Goal: Find specific page/section: Find specific page/section

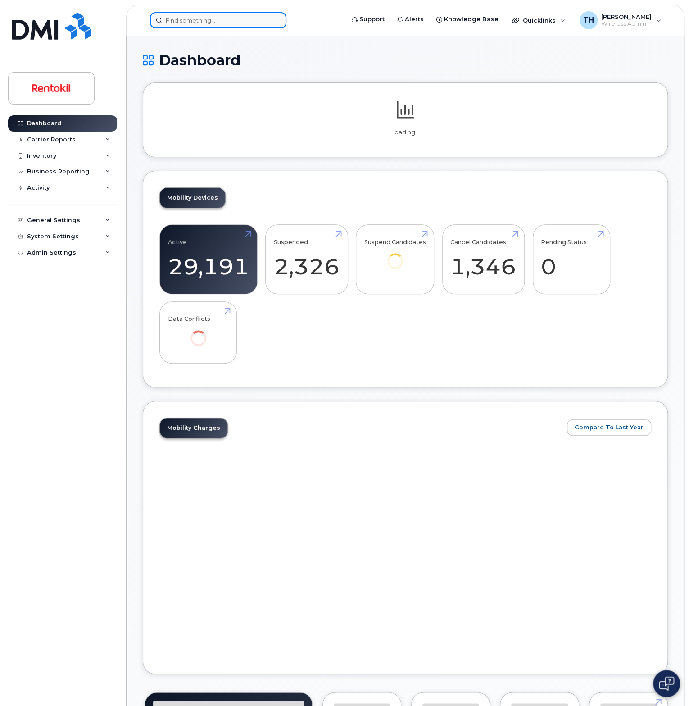
click at [212, 18] on input at bounding box center [218, 20] width 136 height 16
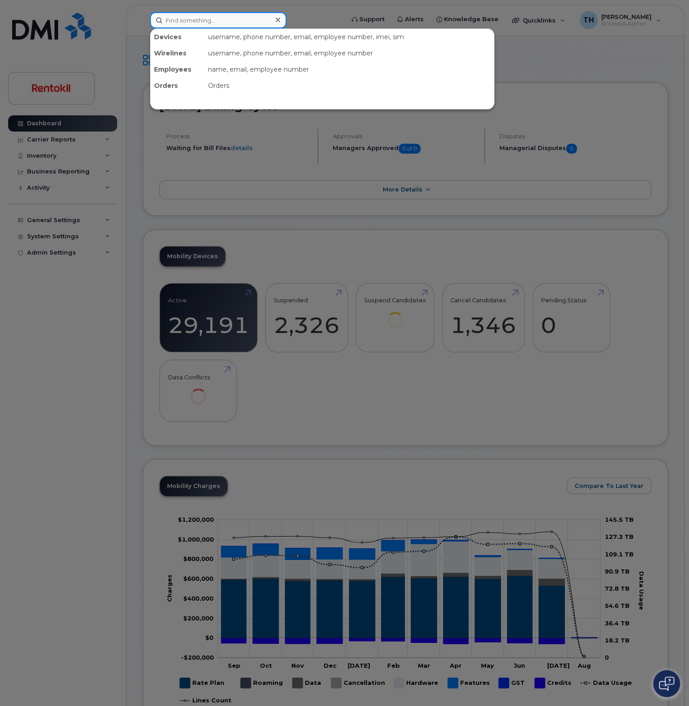
paste input "234-360-9566"
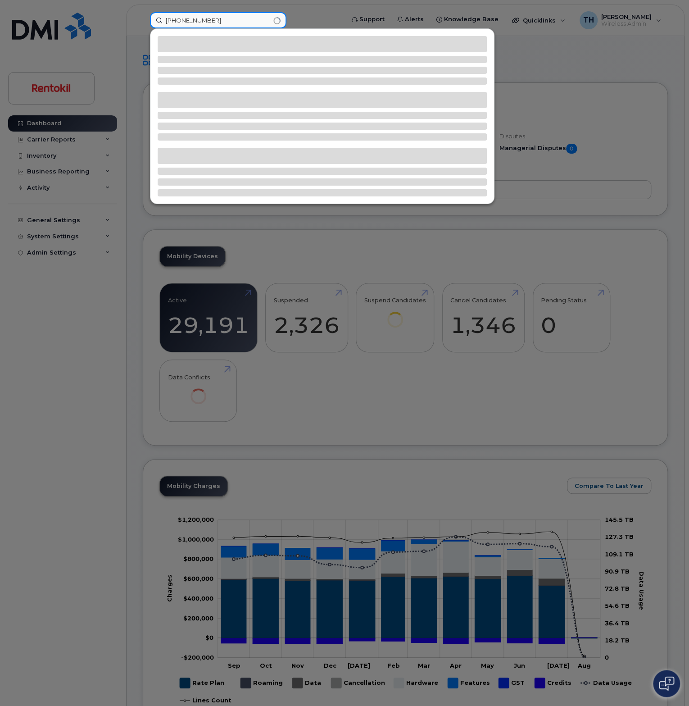
click at [231, 25] on input "234-360-9566" at bounding box center [218, 20] width 136 height 16
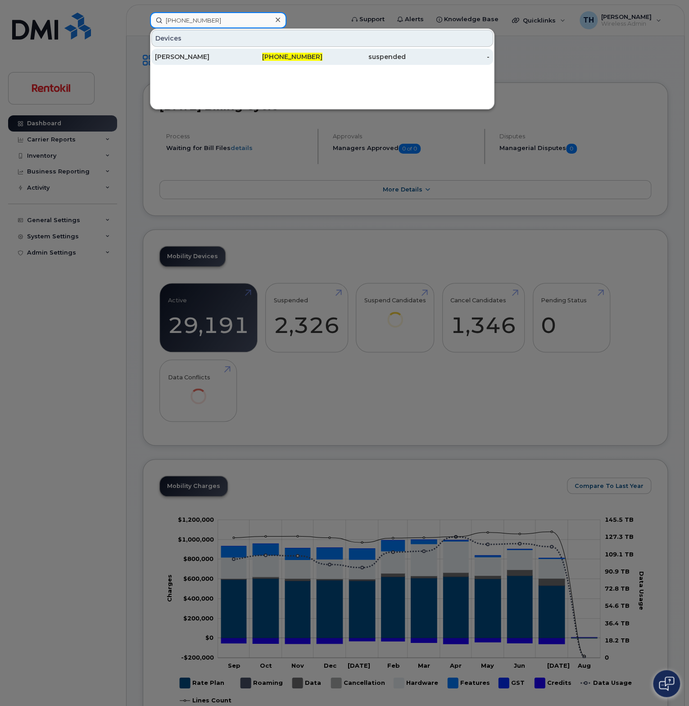
type input "234-360-9566"
click at [234, 56] on div "HUNTER SNEAREY" at bounding box center [197, 56] width 84 height 9
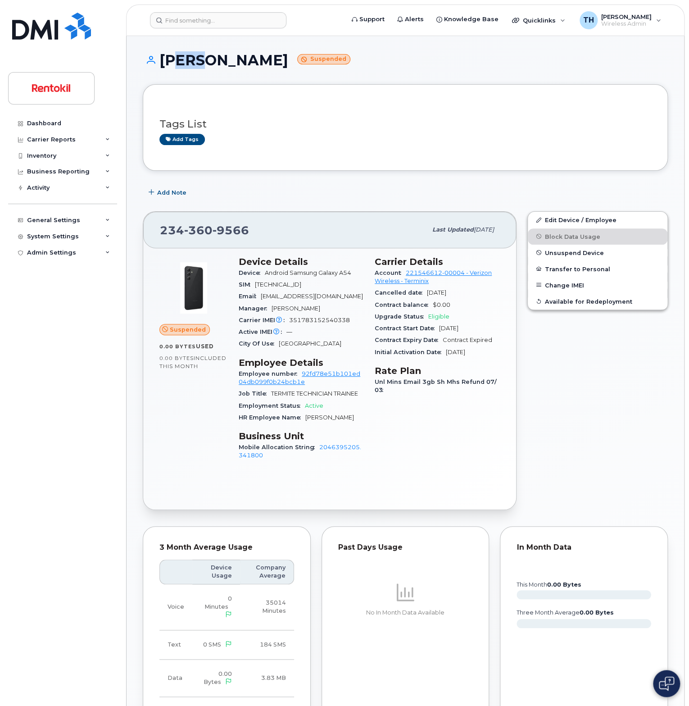
drag, startPoint x: 167, startPoint y: 59, endPoint x: 250, endPoint y: 62, distance: 83.4
click at [203, 56] on h1 "HUNTER SNEAREY Suspended" at bounding box center [405, 60] width 525 height 16
click at [254, 61] on h1 "HUNTER SNEAREY Suspended" at bounding box center [405, 60] width 525 height 16
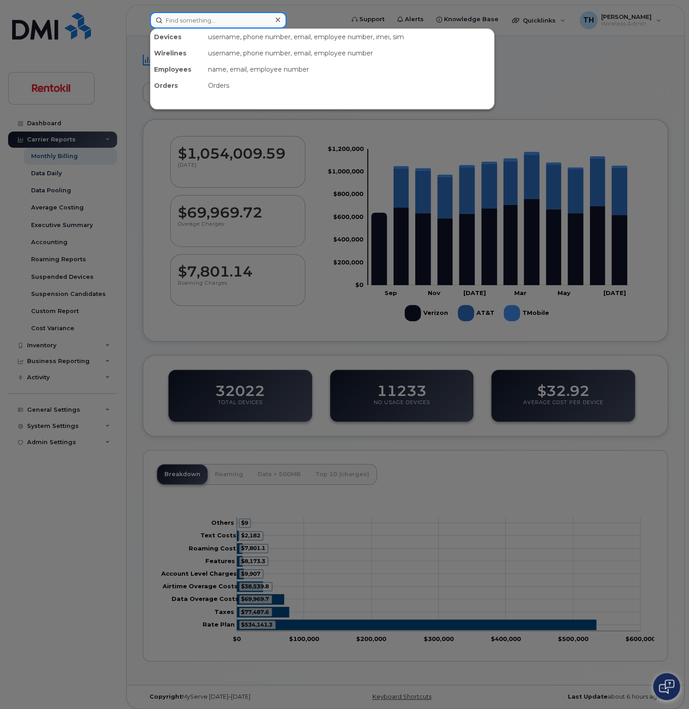
click at [213, 22] on input at bounding box center [218, 20] width 136 height 16
paste input "(832) 8828755"
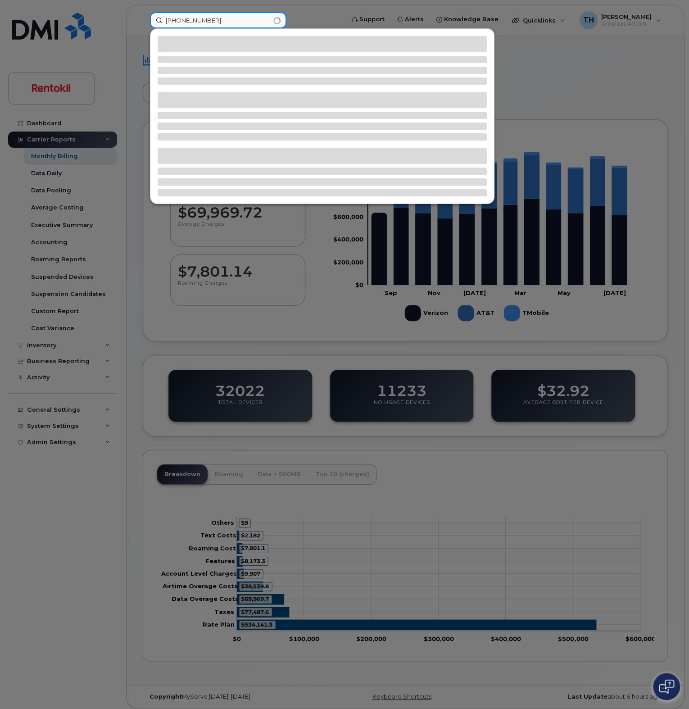
click at [238, 22] on input "[PHONE_NUMBER]" at bounding box center [218, 20] width 136 height 16
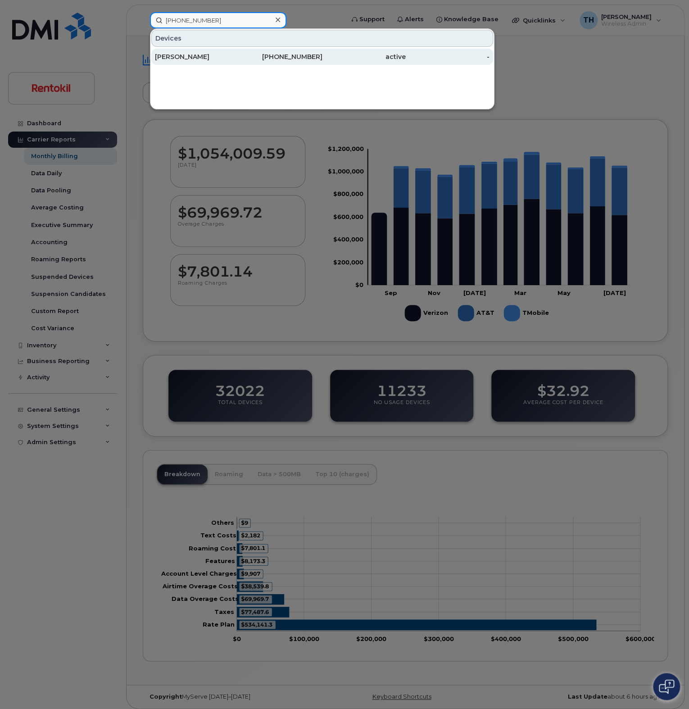
type input "[PHONE_NUMBER]"
click at [192, 54] on div "[PERSON_NAME]" at bounding box center [197, 56] width 84 height 9
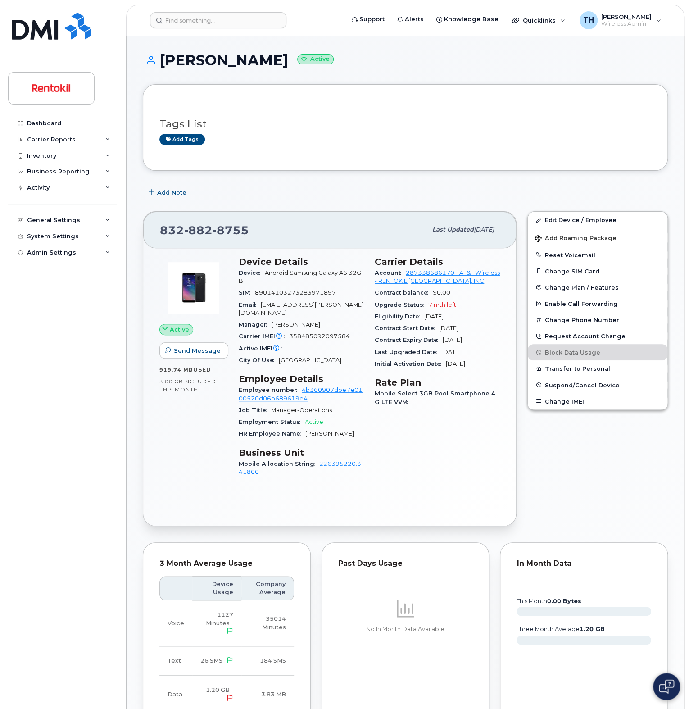
drag, startPoint x: 234, startPoint y: 276, endPoint x: 266, endPoint y: 273, distance: 32.0
click at [265, 273] on div "Device Details Device Android Samsung Galaxy A6 32GB SIM 89014103273283971897 E…" at bounding box center [301, 371] width 136 height 240
drag, startPoint x: 267, startPoint y: 273, endPoint x: 339, endPoint y: 282, distance: 71.7
click at [339, 282] on div "Device Android Samsung Galaxy A6 32GB" at bounding box center [301, 277] width 125 height 20
copy span "ndroid Samsung Galaxy A6 32GB"
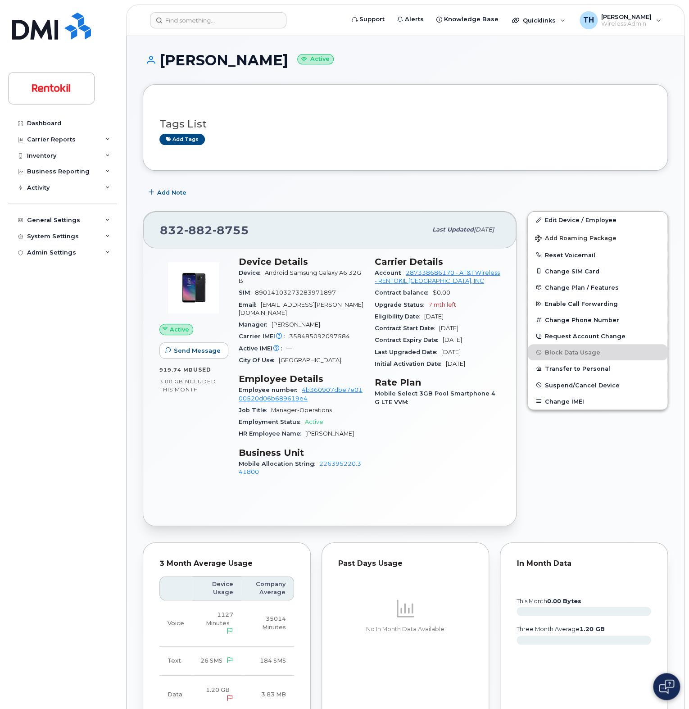
click at [227, 30] on header "Support Alerts Knowledge Base Quicklinks Suspend / Cancel Device Change SIM Car…" at bounding box center [405, 21] width 558 height 32
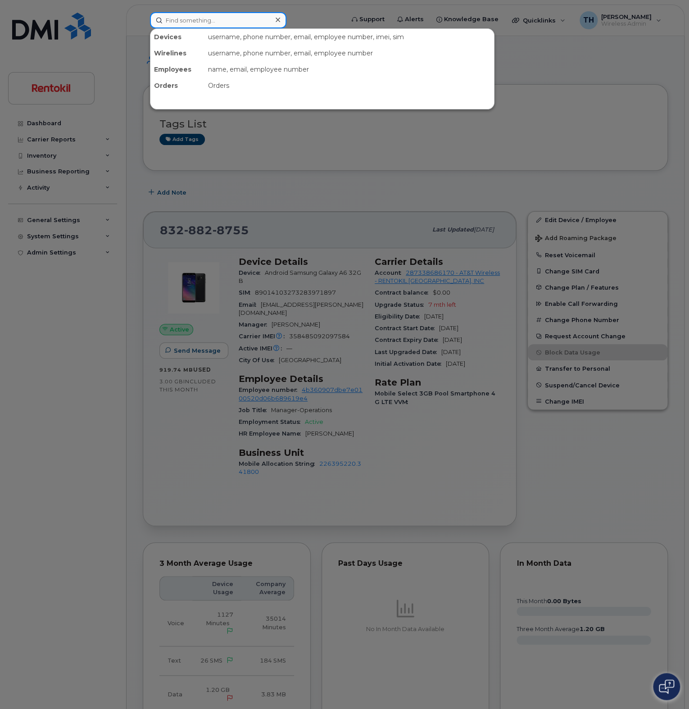
click at [231, 22] on input at bounding box center [218, 20] width 136 height 16
paste input "[PERSON_NAME][EMAIL_ADDRESS][PERSON_NAME][DOMAIN_NAME]"
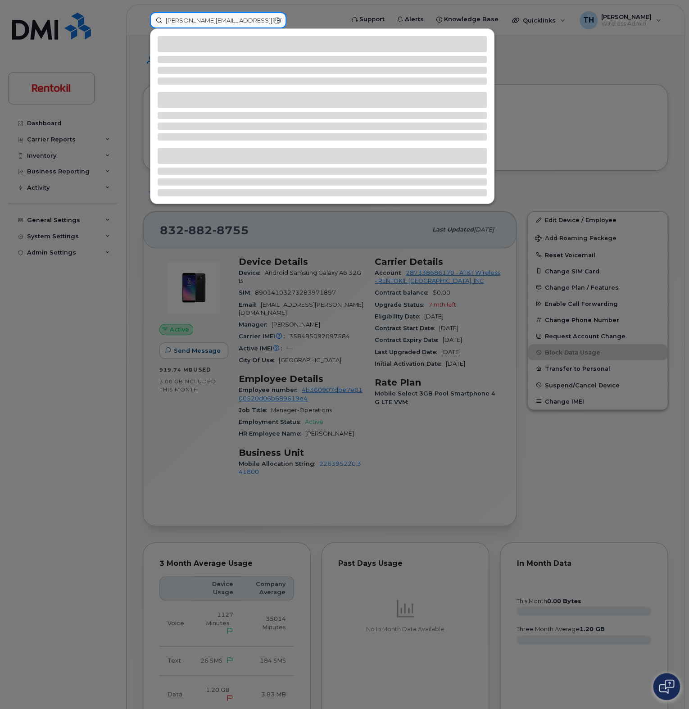
click at [255, 22] on input "[PERSON_NAME][EMAIL_ADDRESS][PERSON_NAME][DOMAIN_NAME]" at bounding box center [218, 20] width 136 height 16
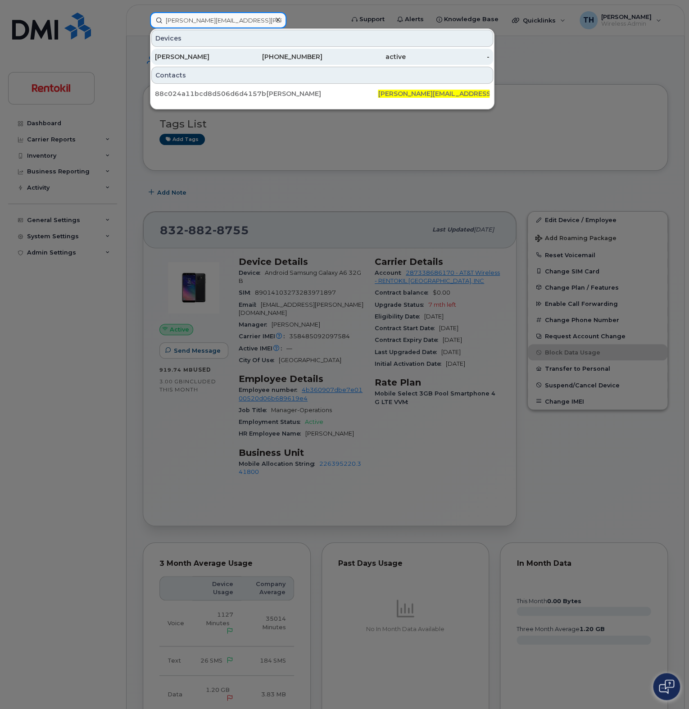
type input "[PERSON_NAME][EMAIL_ADDRESS][PERSON_NAME][DOMAIN_NAME]"
click at [268, 61] on div "832-570-8910" at bounding box center [281, 57] width 84 height 16
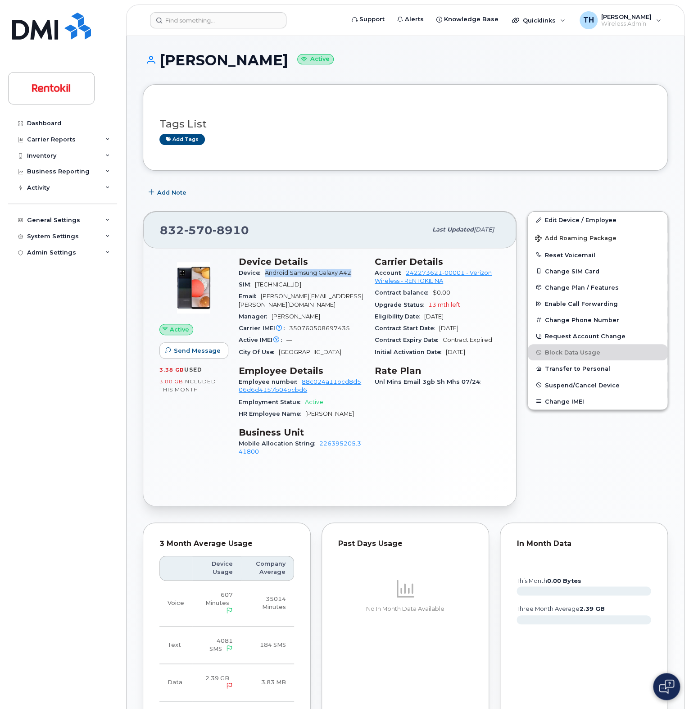
drag, startPoint x: 357, startPoint y: 273, endPoint x: 267, endPoint y: 273, distance: 90.5
click at [267, 273] on div "Device Android Samsung Galaxy A42" at bounding box center [301, 273] width 125 height 12
copy span "Android Samsung Galaxy A42"
click at [234, 228] on span "8910" at bounding box center [231, 230] width 36 height 14
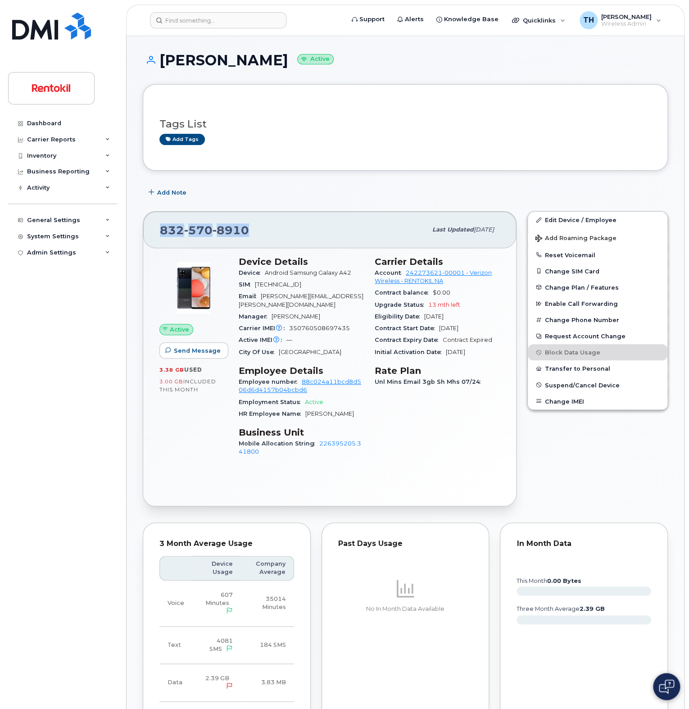
click at [234, 228] on span "8910" at bounding box center [231, 230] width 36 height 14
copy span "[PHONE_NUMBER]"
click at [220, 14] on input at bounding box center [218, 20] width 136 height 16
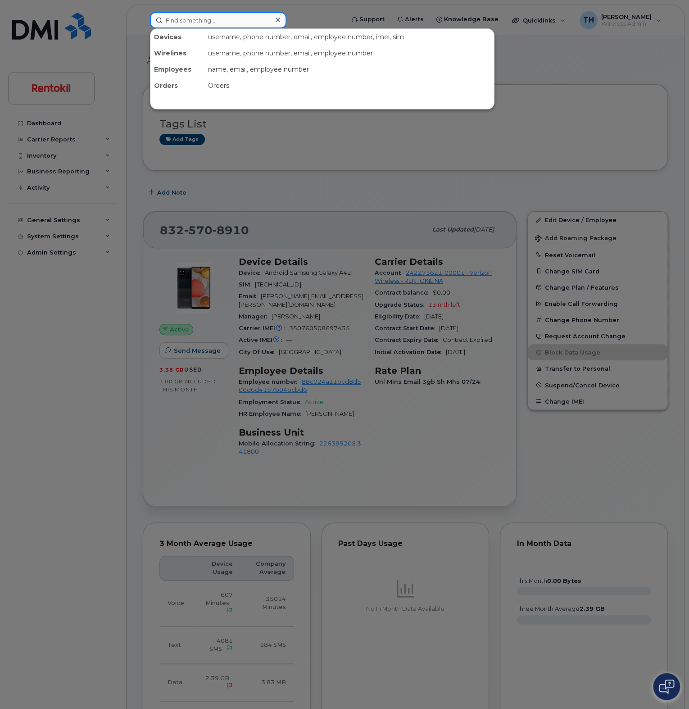
paste input "[EMAIL_ADDRESS][PERSON_NAME][DOMAIN_NAME]"
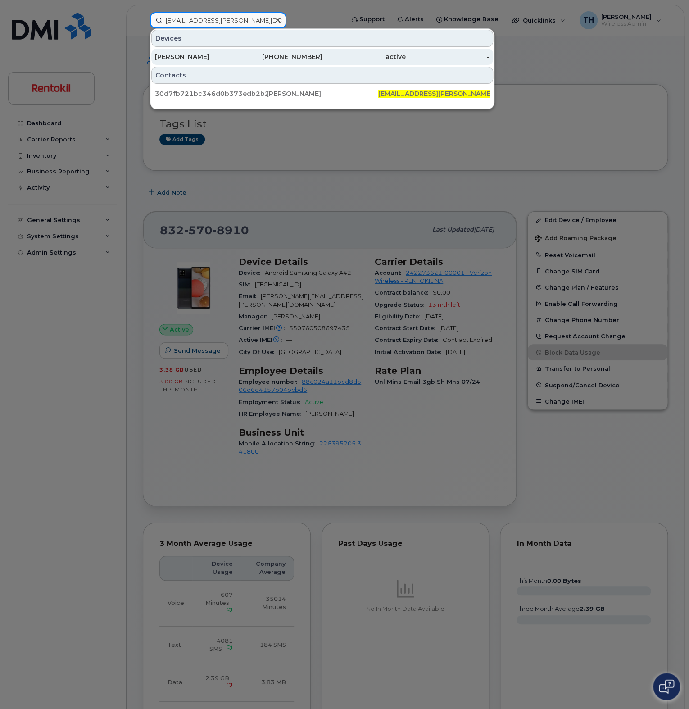
type input "[EMAIL_ADDRESS][PERSON_NAME][DOMAIN_NAME]"
click at [259, 60] on div "346-774-9951" at bounding box center [281, 56] width 84 height 9
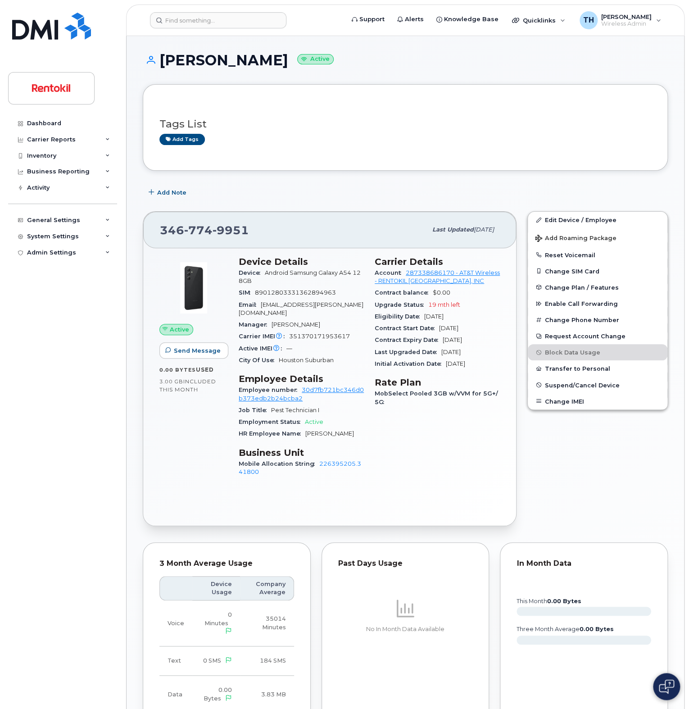
click at [208, 235] on span "774" at bounding box center [198, 230] width 28 height 14
copy span "346 774 9951"
click at [331, 274] on span "Android Samsung Galaxy A54 128GB" at bounding box center [300, 276] width 122 height 15
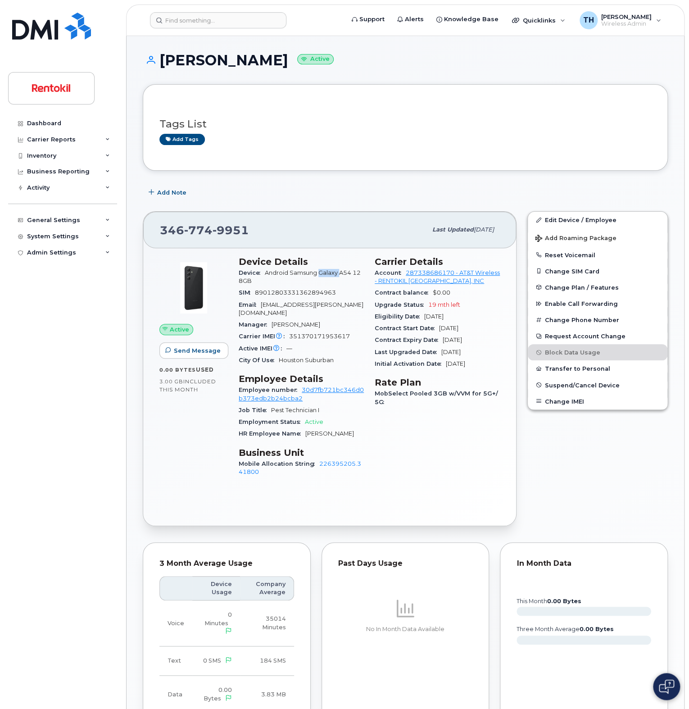
click at [331, 274] on span "Android Samsung Galaxy A54 128GB" at bounding box center [300, 276] width 122 height 15
click at [321, 283] on div "Device Android Samsung Galaxy A54 128GB" at bounding box center [301, 277] width 125 height 20
click at [310, 295] on span "89012803331362894963" at bounding box center [295, 292] width 81 height 7
click at [312, 333] on span "351370171953617" at bounding box center [319, 336] width 61 height 7
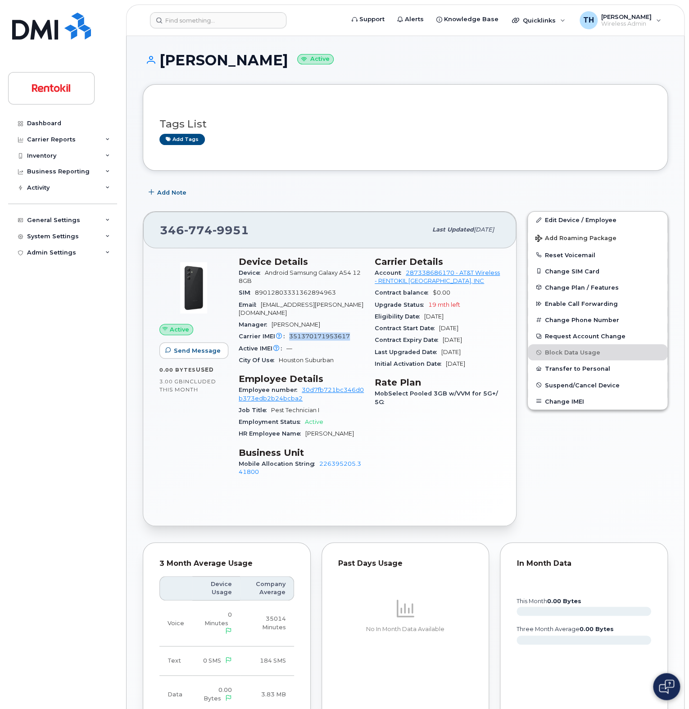
click at [312, 333] on span "351370171953617" at bounding box center [319, 336] width 61 height 7
copy span "351370171953617"
click at [306, 330] on div "Carrier IMEI Carrier IMEI is reported during the last billing cycle or change o…" at bounding box center [301, 336] width 125 height 12
click at [249, 26] on input at bounding box center [218, 20] width 136 height 16
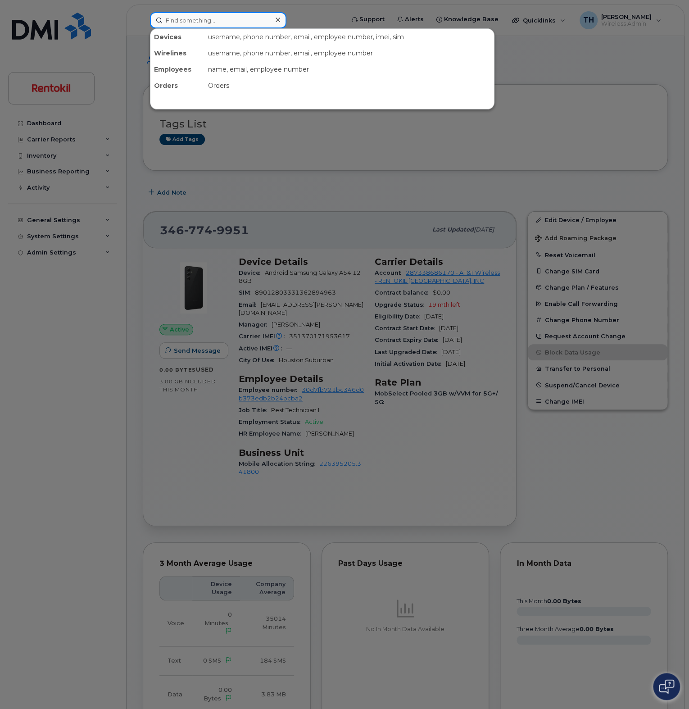
paste input "8325708910"
type input "8325708910"
click at [248, 43] on div "username, phone number, email, employee number, imei, sim" at bounding box center [349, 37] width 290 height 16
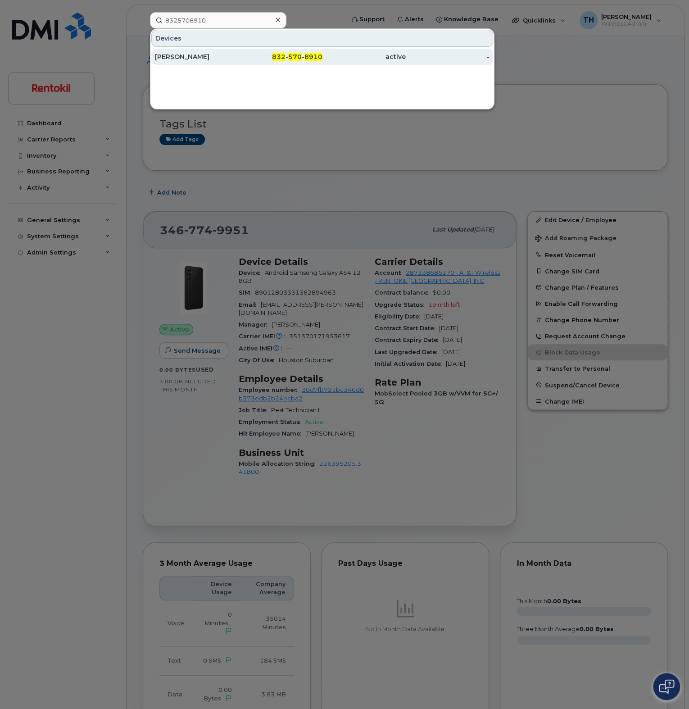
click at [234, 54] on div "TRAVIS JOHNSON" at bounding box center [197, 56] width 84 height 9
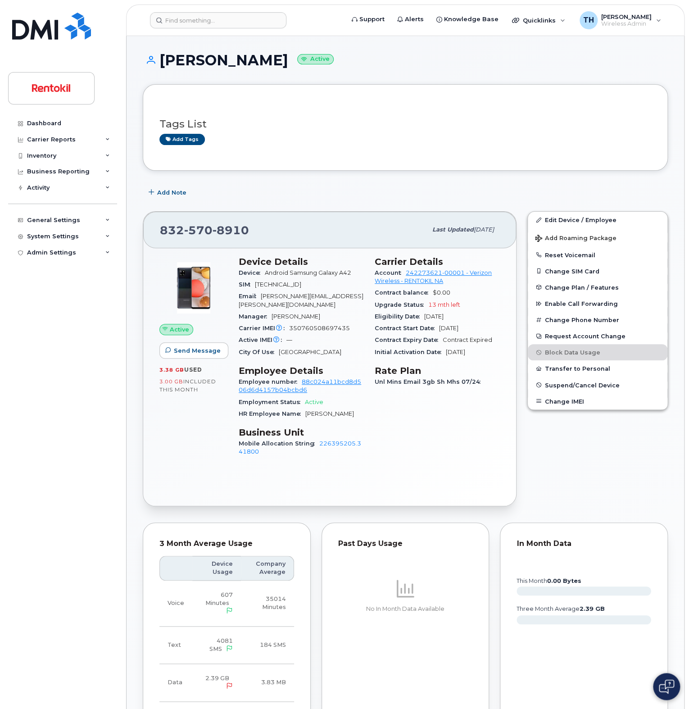
click at [303, 325] on span "350760508697435" at bounding box center [319, 328] width 61 height 7
copy span "350760508697435"
click at [244, 17] on input at bounding box center [218, 20] width 136 height 16
paste input "[PHONE_NUMBER]"
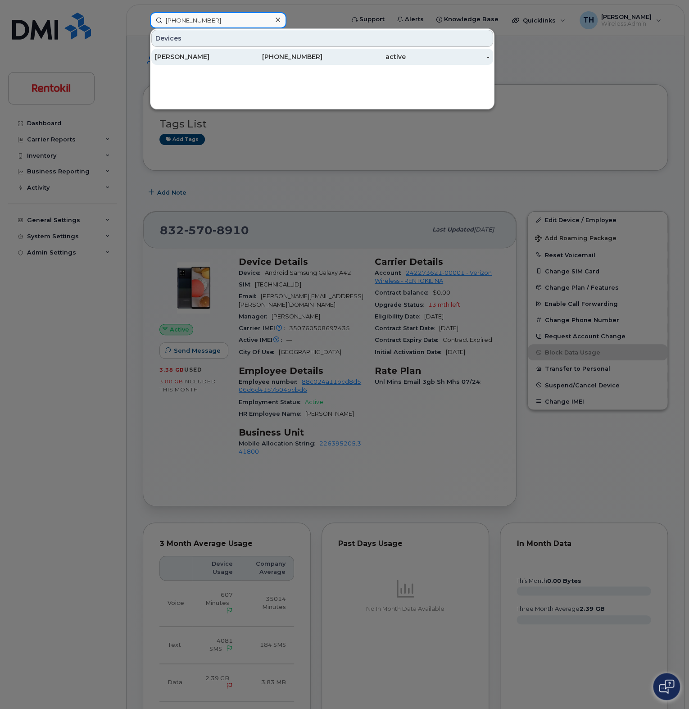
type input "[PHONE_NUMBER]"
click at [244, 55] on div "[PHONE_NUMBER]" at bounding box center [281, 56] width 84 height 9
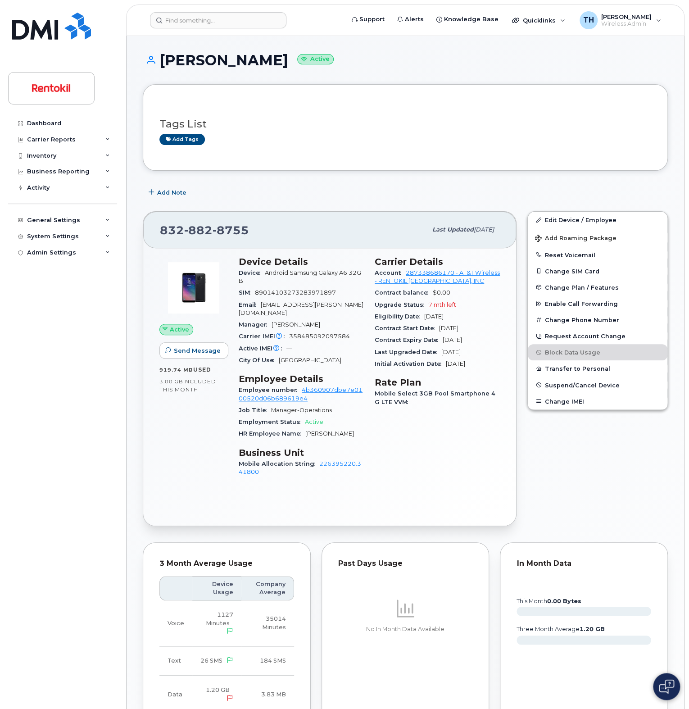
click at [296, 292] on span "89014103273283971897" at bounding box center [295, 292] width 81 height 7
click at [306, 333] on span "358485092097584" at bounding box center [319, 336] width 61 height 7
copy span "358485092097584"
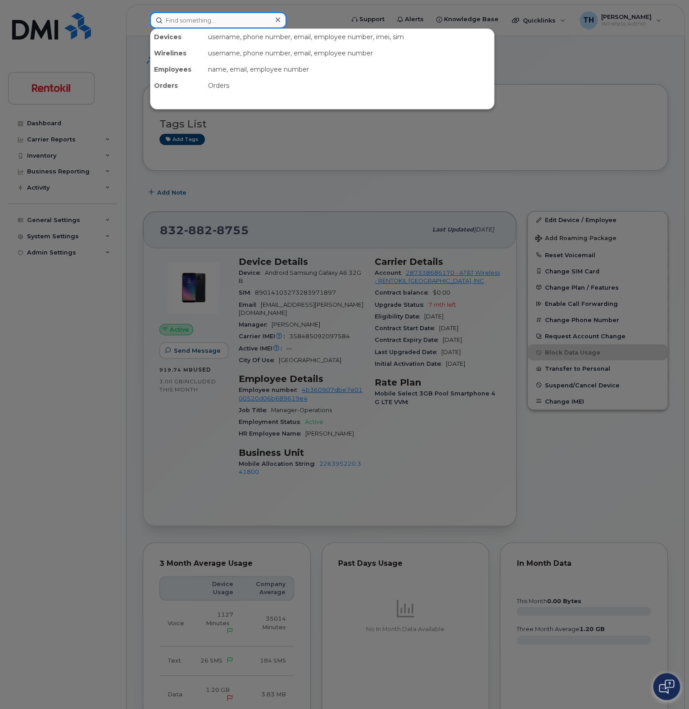
click at [241, 20] on input at bounding box center [218, 20] width 136 height 16
paste input "lee.wolf@rentokil.com"
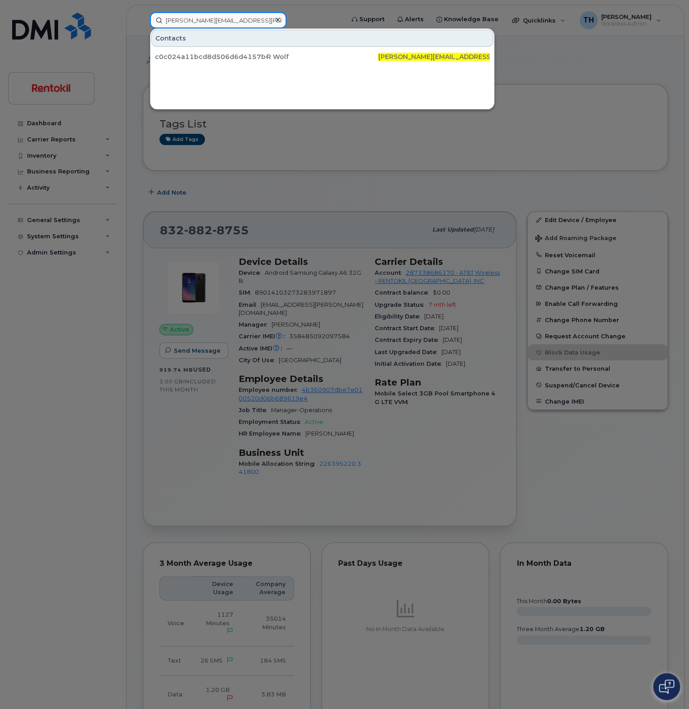
click at [253, 20] on input "lee.wolf@rentokil.com" at bounding box center [218, 20] width 136 height 16
paste input "(346) 3121910"
click at [253, 20] on input "lee.wolf@rentokil.com(346) 3121910" at bounding box center [218, 20] width 136 height 16
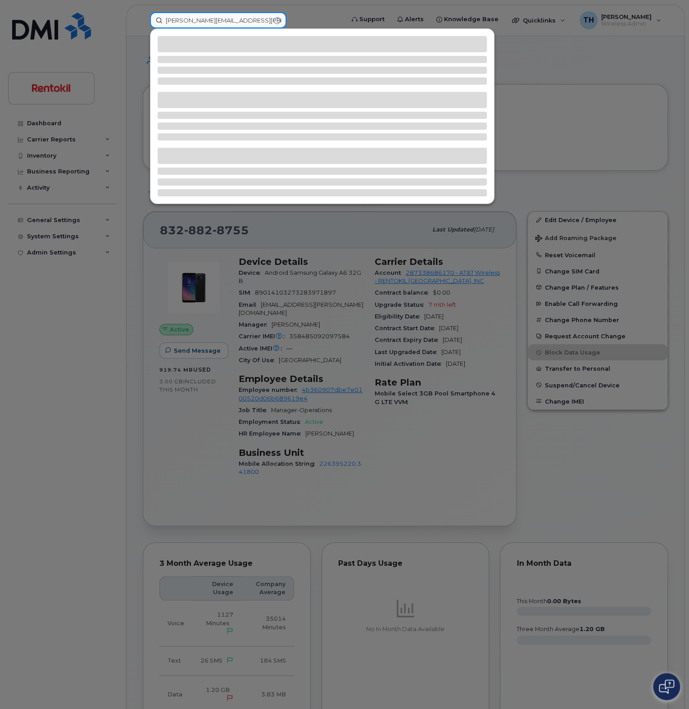
click at [253, 20] on input "lee.wolf@rentokil.com(346) 3121910" at bounding box center [218, 20] width 136 height 16
click at [253, 19] on input "lee.wolf@rentokil.com(346) 3121910" at bounding box center [218, 20] width 136 height 16
paste input
click at [245, 22] on input "(346) 3121910" at bounding box center [218, 20] width 136 height 16
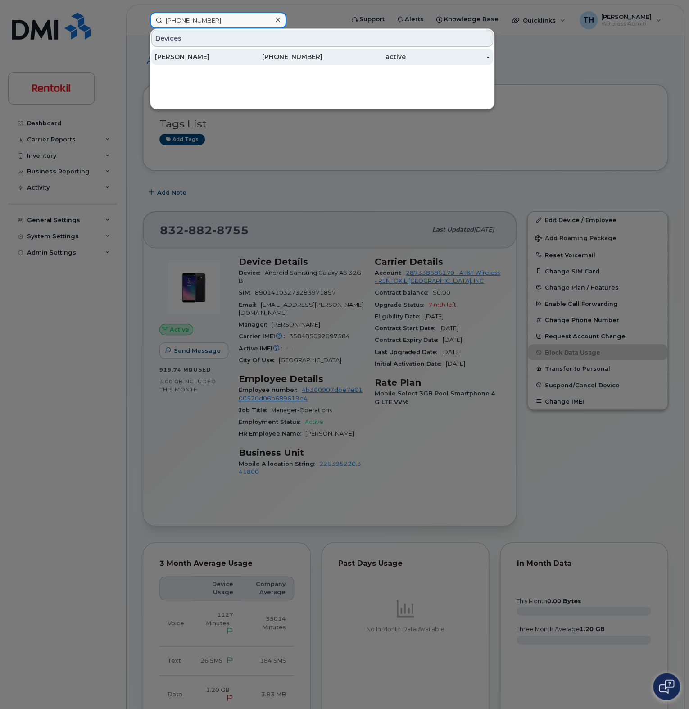
type input "(346) 3121910"
click at [253, 51] on div "346-312-1910" at bounding box center [281, 57] width 84 height 16
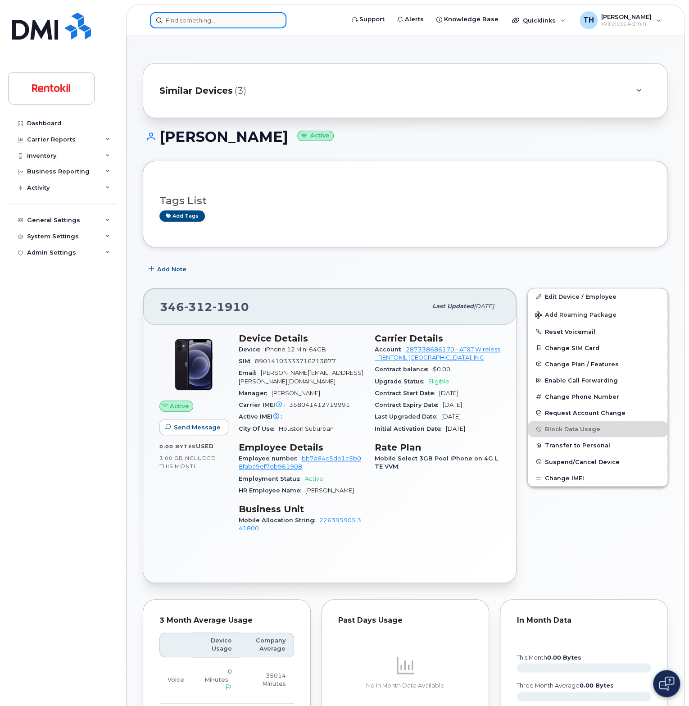
click at [207, 17] on input at bounding box center [218, 20] width 136 height 16
paste input "351783152693863"
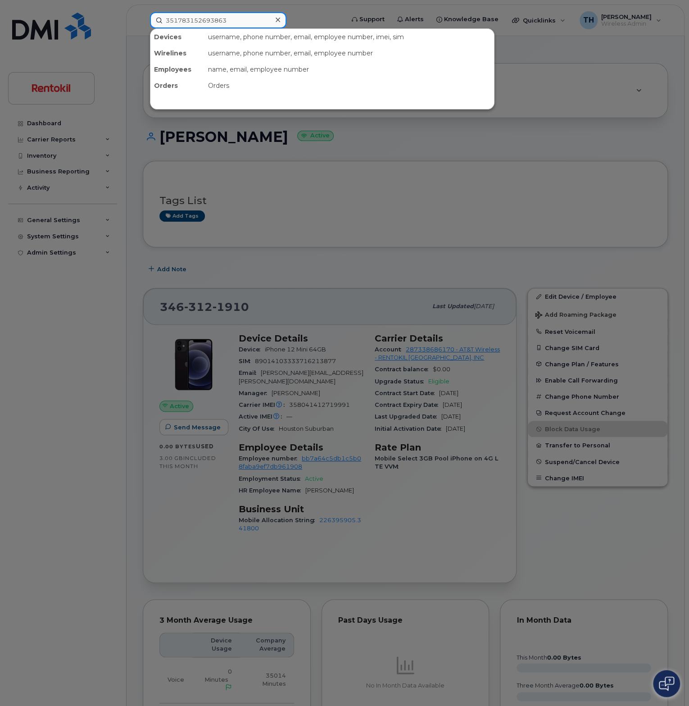
click at [249, 21] on input "351783152693863" at bounding box center [218, 20] width 136 height 16
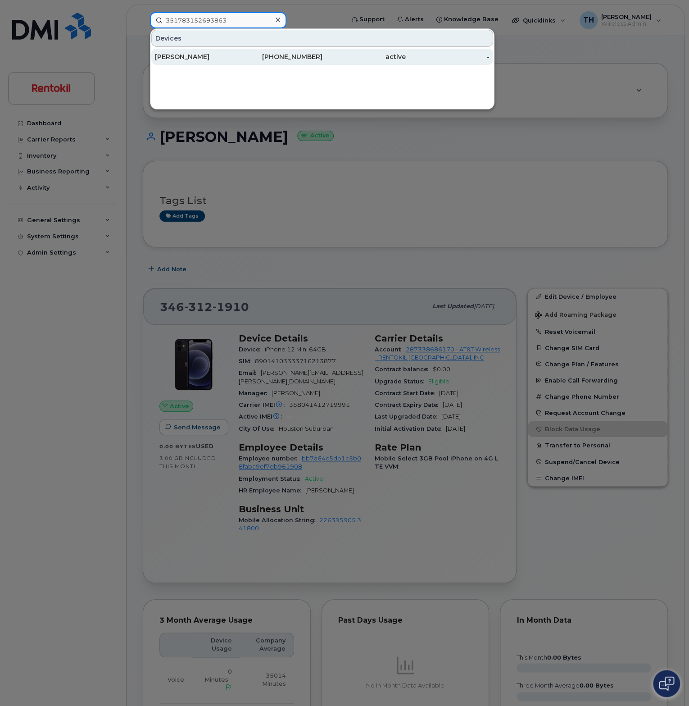
type input "351783152693863"
click at [245, 55] on div "[PHONE_NUMBER]" at bounding box center [281, 56] width 84 height 9
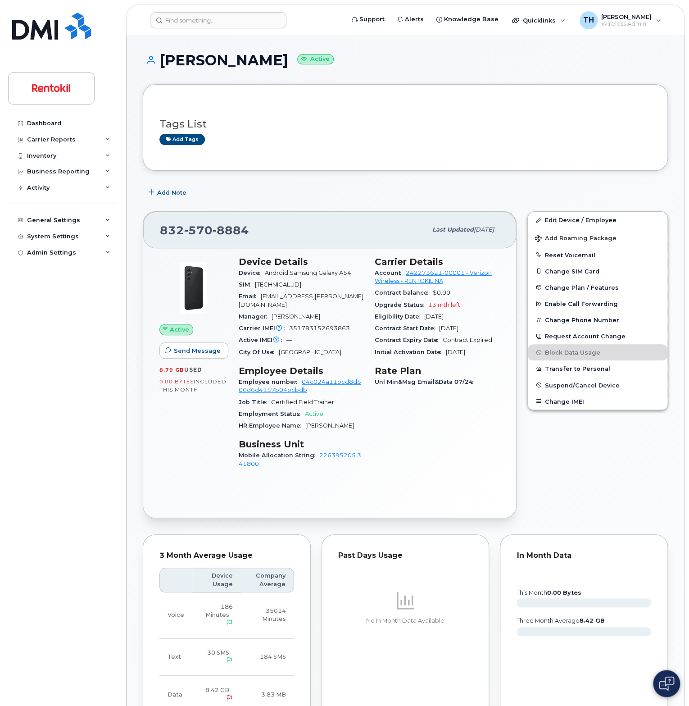
click at [217, 225] on span "8884" at bounding box center [231, 230] width 36 height 14
copy span "[PHONE_NUMBER]"
click at [192, 16] on input at bounding box center [218, 20] width 136 height 16
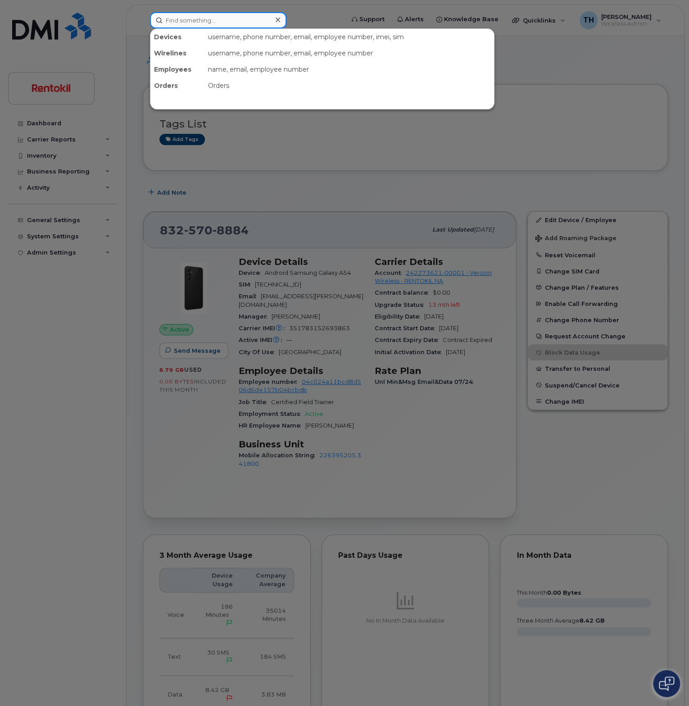
paste input "13466056353"
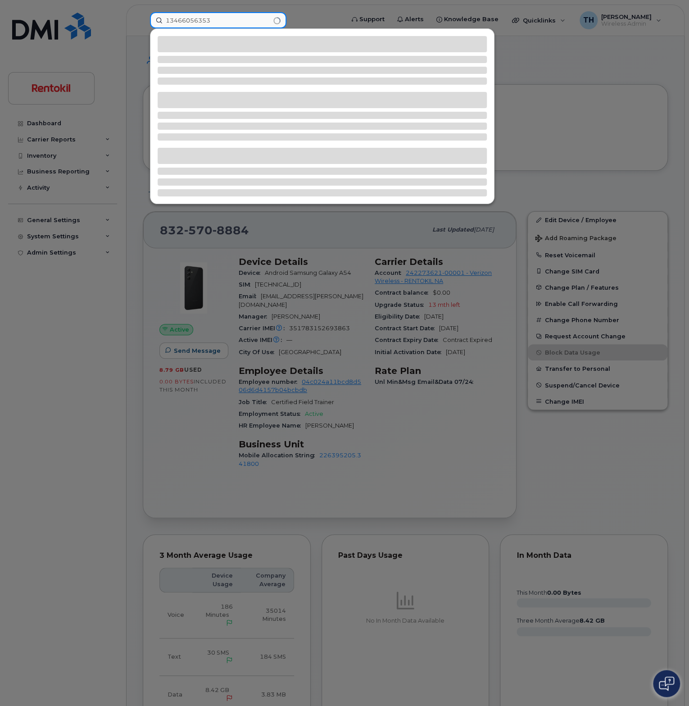
click at [225, 18] on input "13466056353" at bounding box center [218, 20] width 136 height 16
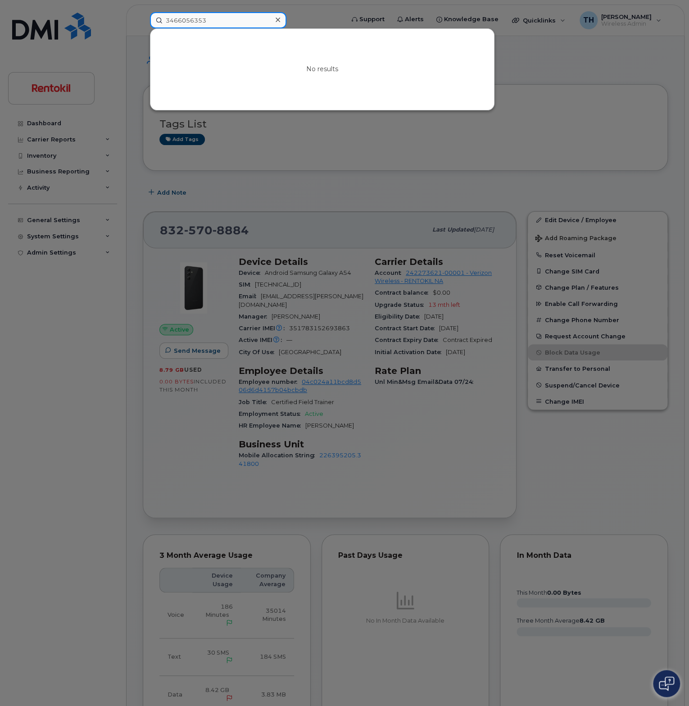
click at [165, 22] on input "3466056353" at bounding box center [218, 20] width 136 height 16
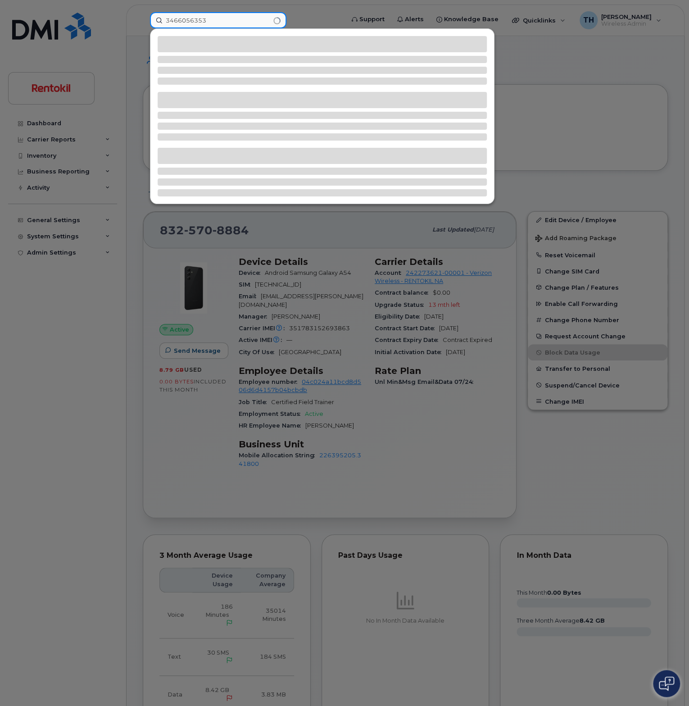
click at [226, 18] on input "3466056353" at bounding box center [218, 20] width 136 height 16
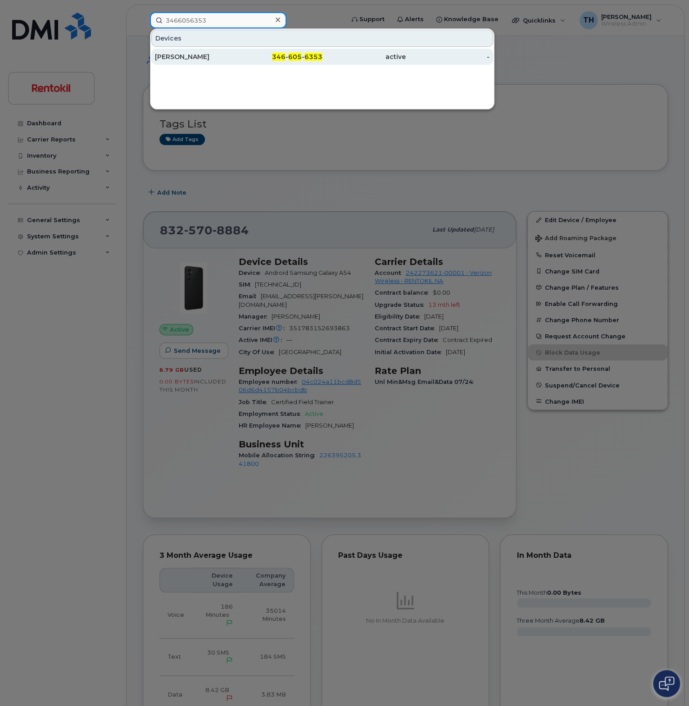
type input "3466056353"
click at [225, 53] on div "[PERSON_NAME]" at bounding box center [197, 56] width 84 height 9
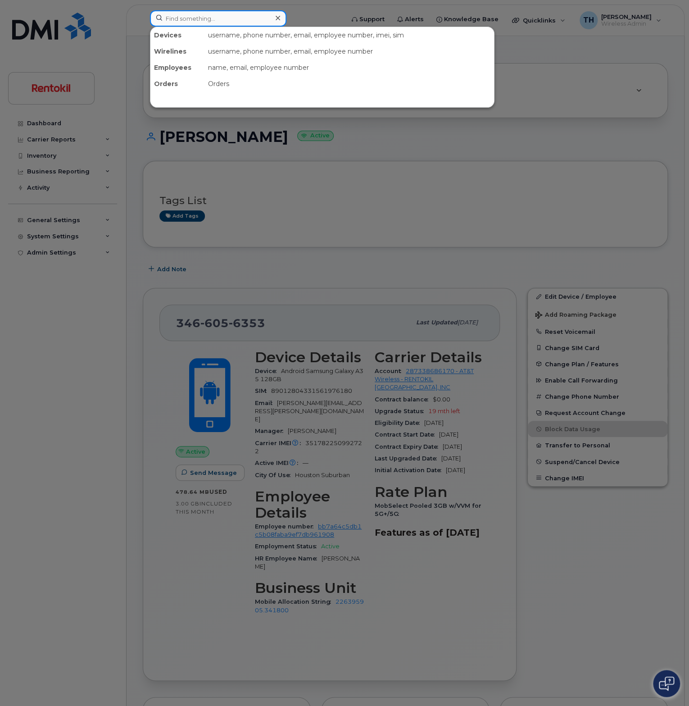
click at [220, 22] on input at bounding box center [218, 18] width 136 height 16
paste input "8325708884"
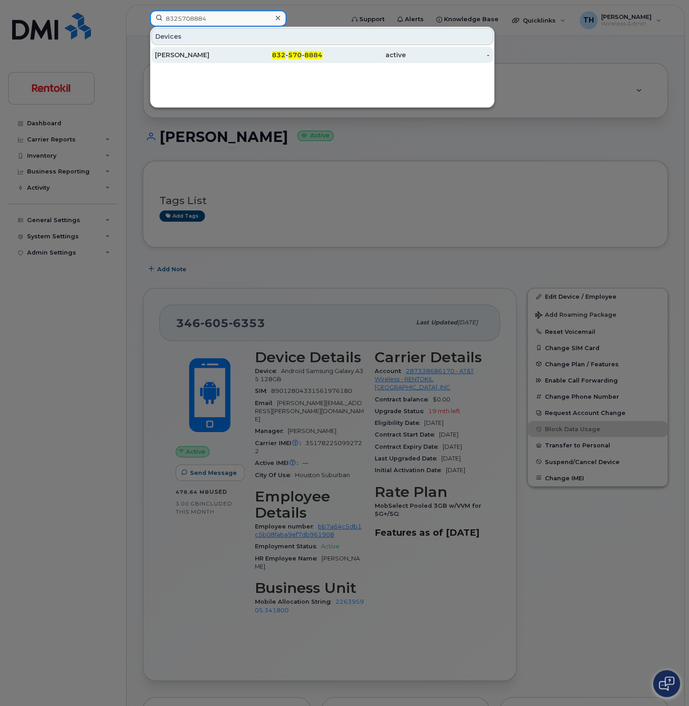
type input "8325708884"
click at [232, 55] on div "[PERSON_NAME]" at bounding box center [197, 54] width 84 height 9
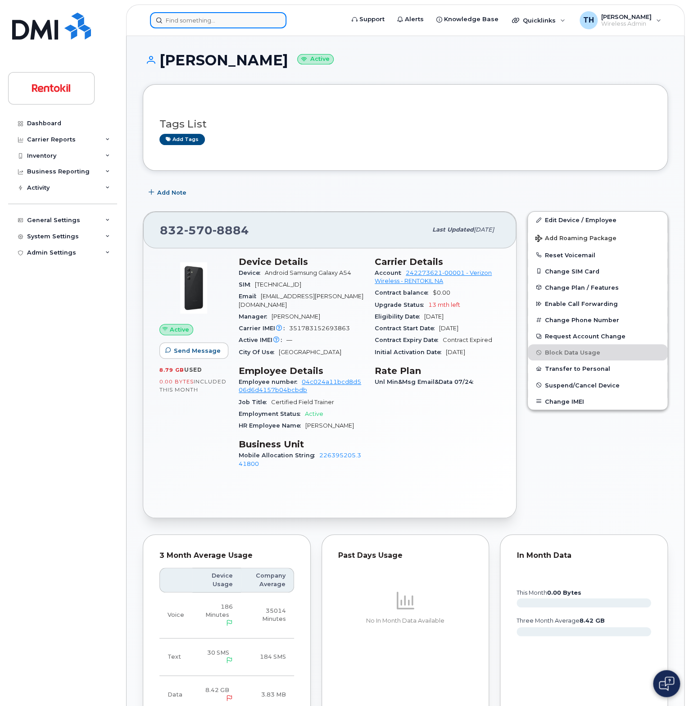
click at [220, 21] on input at bounding box center [218, 20] width 136 height 16
paste input "281-725-1255"
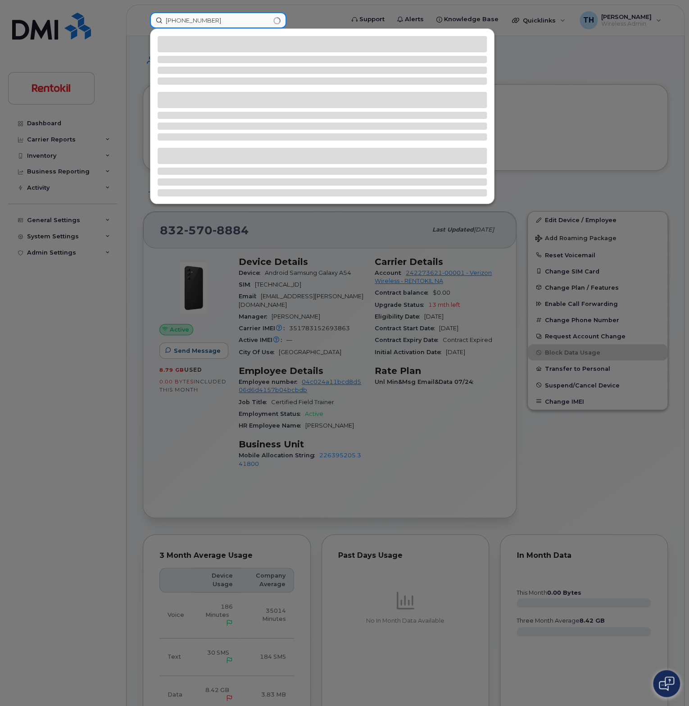
click at [239, 24] on input "281-725-1255" at bounding box center [218, 20] width 136 height 16
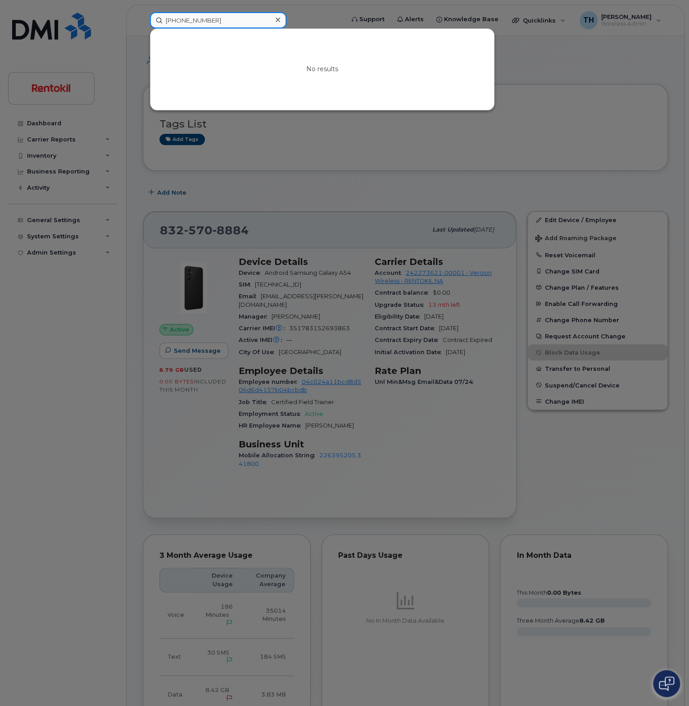
click at [253, 24] on input "281-725-1255" at bounding box center [218, 20] width 136 height 16
paste input "713-206-8883"
click at [253, 24] on input "713-206-8883" at bounding box center [218, 20] width 136 height 16
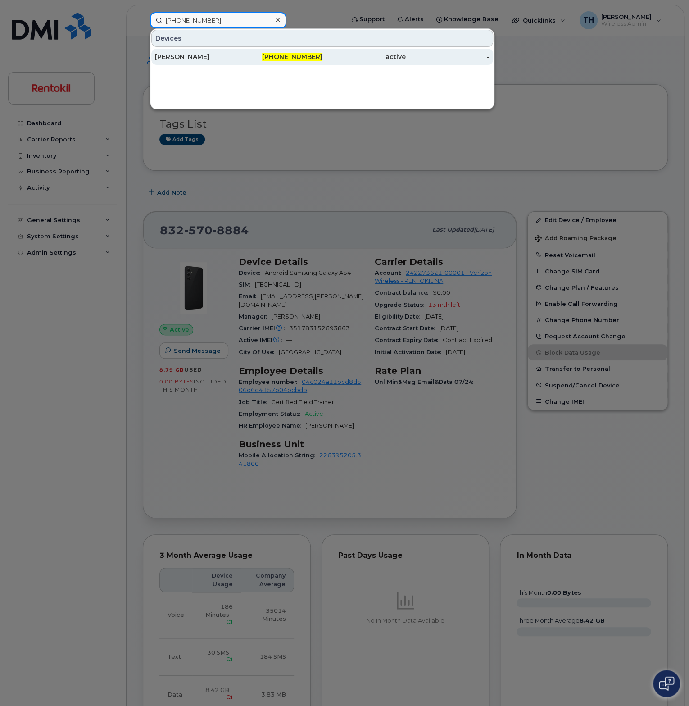
type input "713-206-8883"
click at [247, 57] on div "713-206-8883" at bounding box center [281, 56] width 84 height 9
